Goal: Find contact information: Find contact information

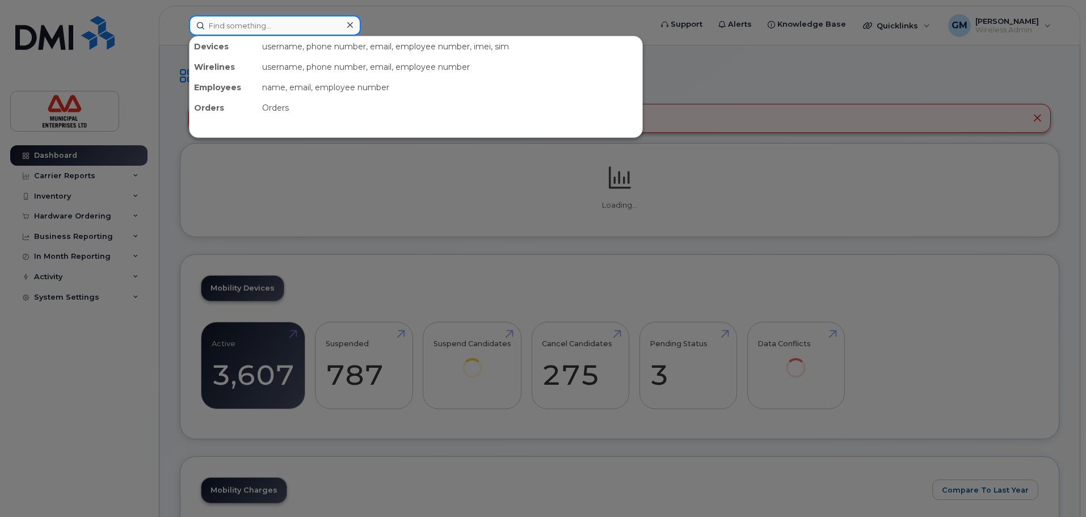
click at [290, 28] on input at bounding box center [275, 25] width 172 height 20
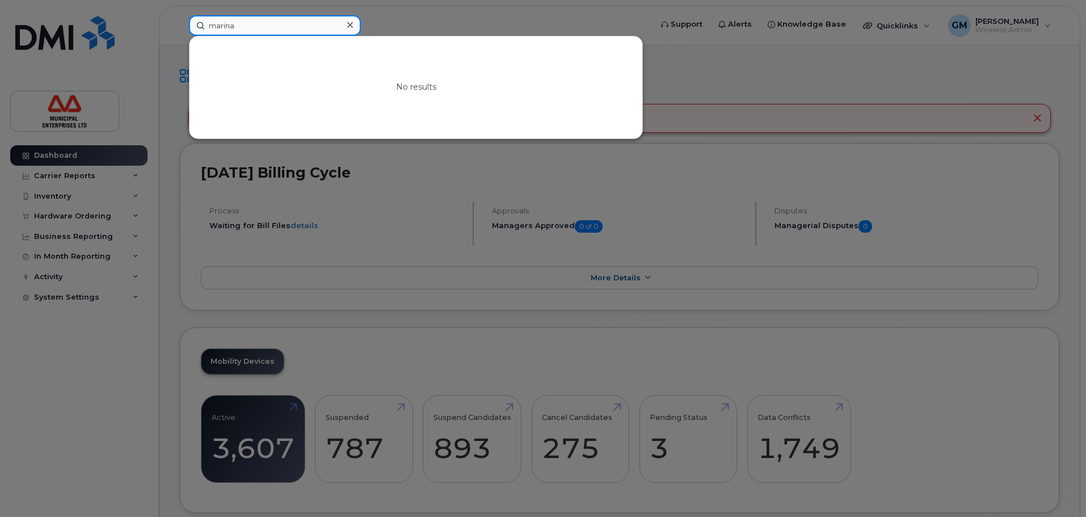
click at [290, 28] on input "marina" at bounding box center [275, 25] width 172 height 20
click at [225, 27] on input "marina" at bounding box center [275, 25] width 172 height 20
type input "mariana"
click at [276, 33] on input "mariana" at bounding box center [275, 25] width 172 height 20
click at [272, 26] on input "mariana" at bounding box center [275, 25] width 172 height 20
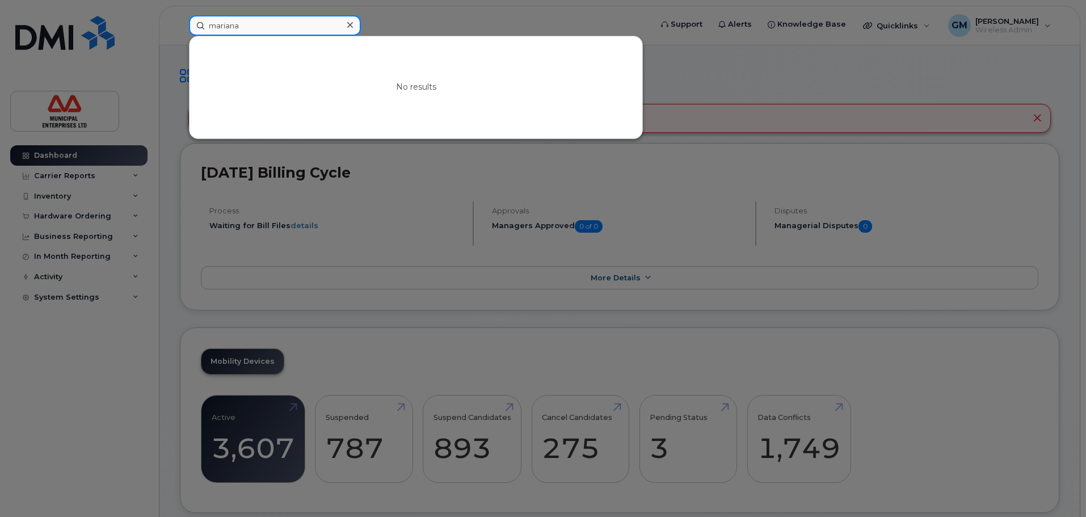
drag, startPoint x: 272, startPoint y: 26, endPoint x: 0, endPoint y: 64, distance: 274.3
click at [180, 36] on div "mariana No results" at bounding box center [416, 25] width 473 height 20
type input "[GEOGRAPHIC_DATA]"
drag, startPoint x: 239, startPoint y: 31, endPoint x: 78, endPoint y: 29, distance: 161.1
click at [180, 29] on div "umbria No results" at bounding box center [416, 25] width 473 height 20
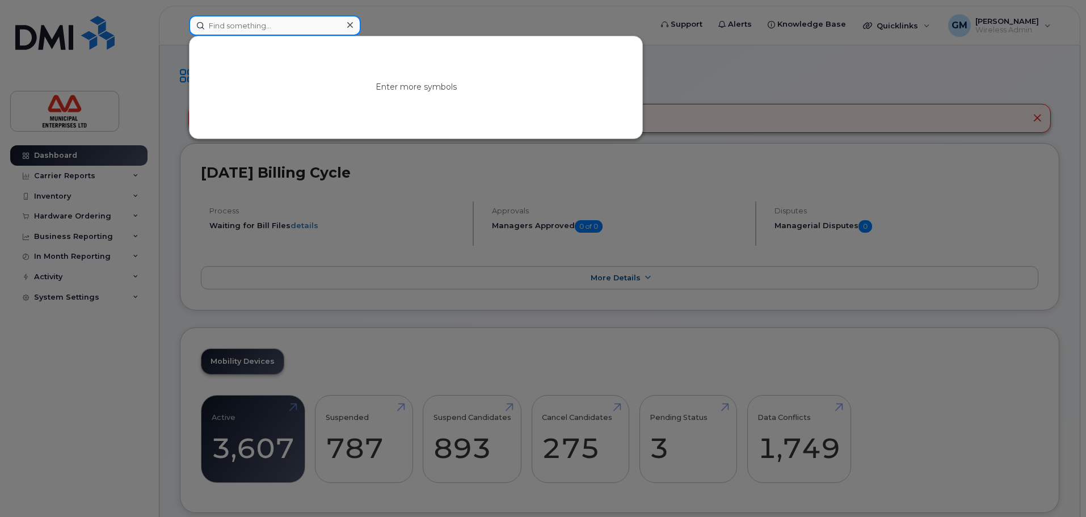
paste input "[PHONE_NUMBER]"
type input "[PHONE_NUMBER]"
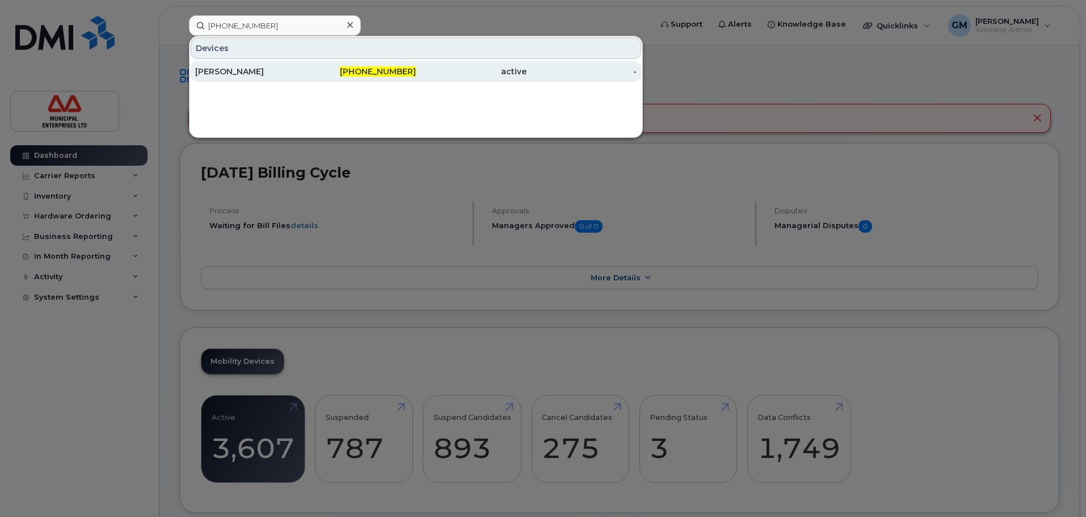
click at [306, 79] on div "[PERSON_NAME]" at bounding box center [361, 71] width 111 height 20
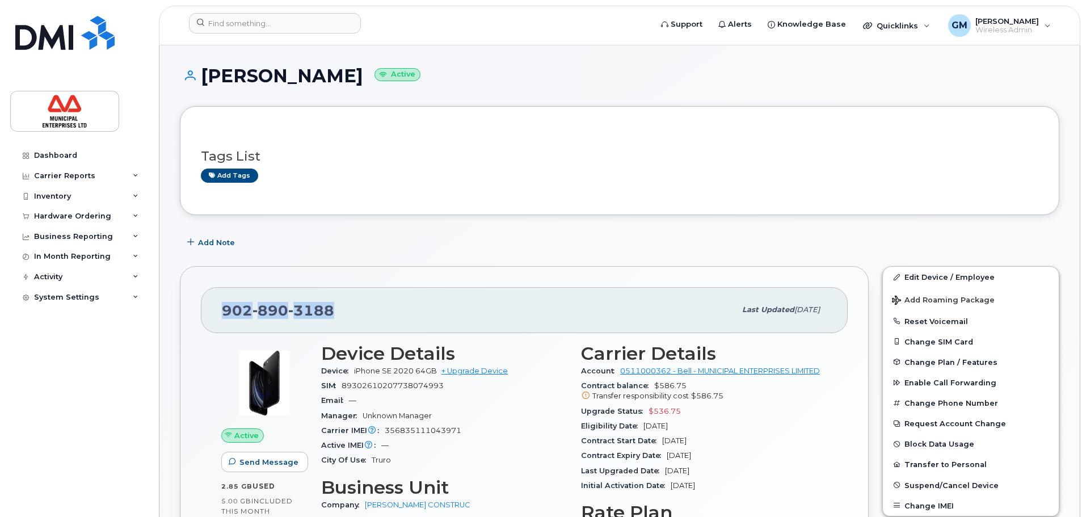
drag, startPoint x: 358, startPoint y: 303, endPoint x: 214, endPoint y: 320, distance: 144.5
click at [214, 320] on div "[PHONE_NUMBER] Last updated [DATE]" at bounding box center [524, 309] width 647 height 45
copy span "[PHONE_NUMBER]"
